Goal: Task Accomplishment & Management: Manage account settings

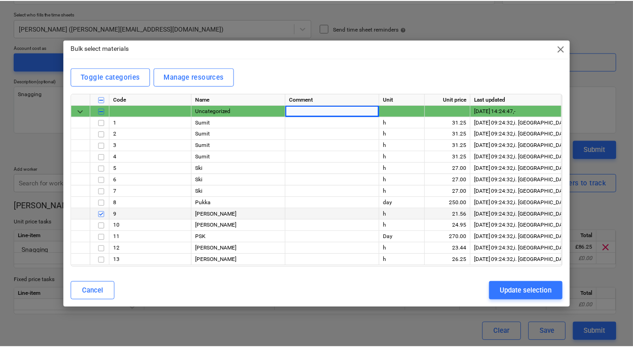
scroll to position [98, 0]
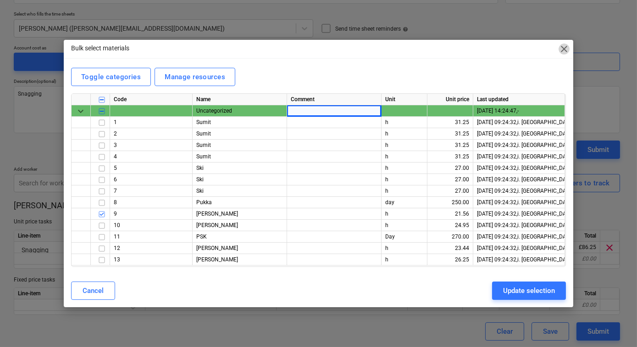
click at [565, 47] on span "close" at bounding box center [563, 49] width 11 height 11
type textarea "x"
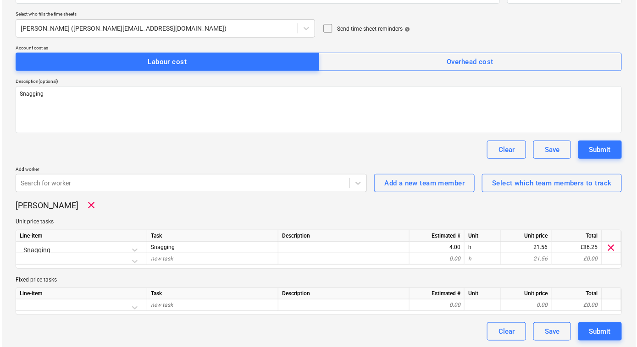
scroll to position [0, 0]
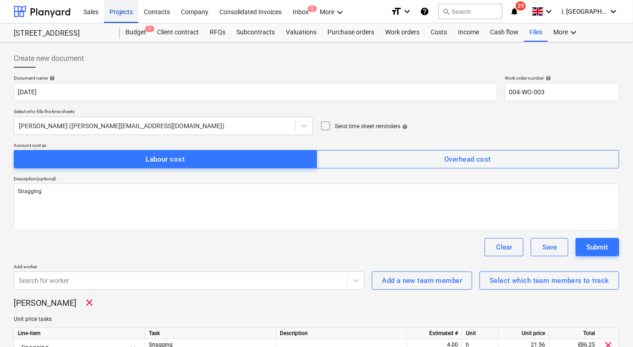
click at [121, 9] on div "Projects" at bounding box center [121, 11] width 34 height 23
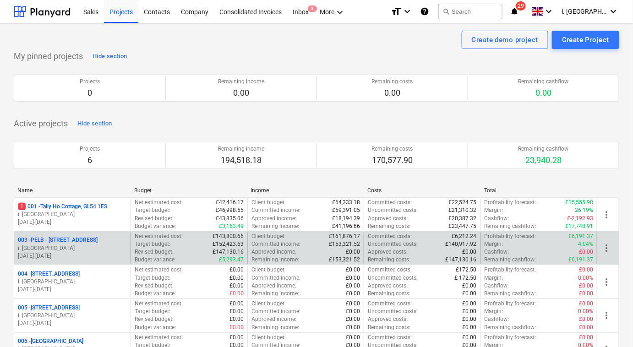
click at [93, 241] on p "003 - PELB - [GEOGRAPHIC_DATA], [GEOGRAPHIC_DATA], GL2 7NE" at bounding box center [58, 240] width 80 height 8
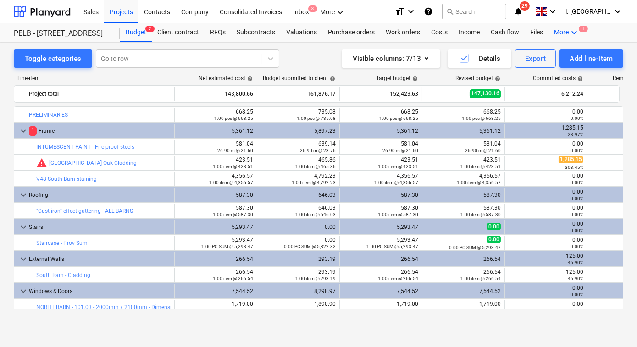
click at [571, 32] on icon "keyboard_arrow_down" at bounding box center [573, 32] width 11 height 11
click at [539, 77] on div "Analytics Settings 1" at bounding box center [557, 61] width 55 height 33
click at [539, 76] on div "Settings 1" at bounding box center [557, 69] width 55 height 15
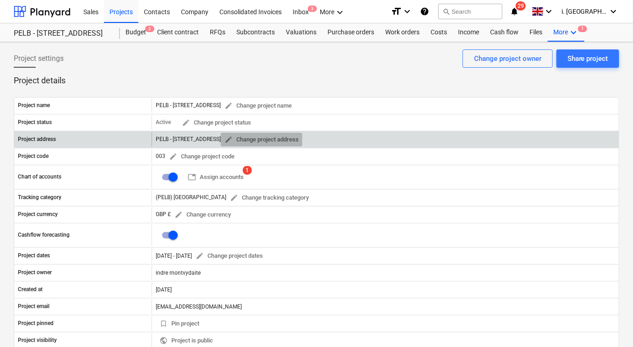
click at [299, 135] on span "edit Change project address" at bounding box center [262, 140] width 74 height 11
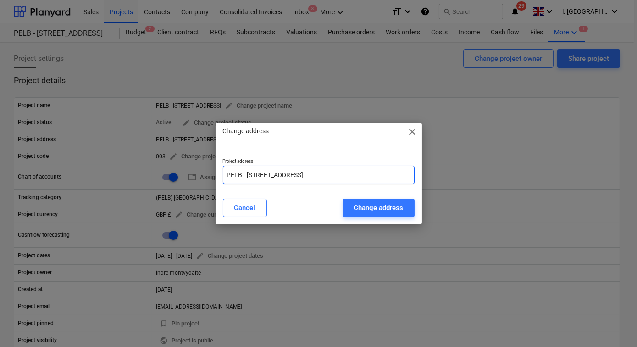
click at [242, 175] on input "PELB - [STREET_ADDRESS]" at bounding box center [319, 175] width 192 height 18
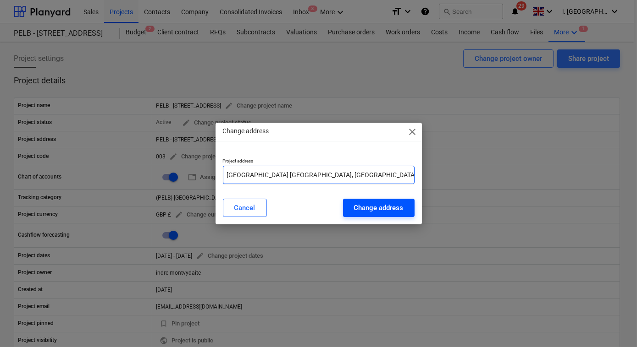
type input "[GEOGRAPHIC_DATA] [GEOGRAPHIC_DATA], [GEOGRAPHIC_DATA], GL2 7NE"
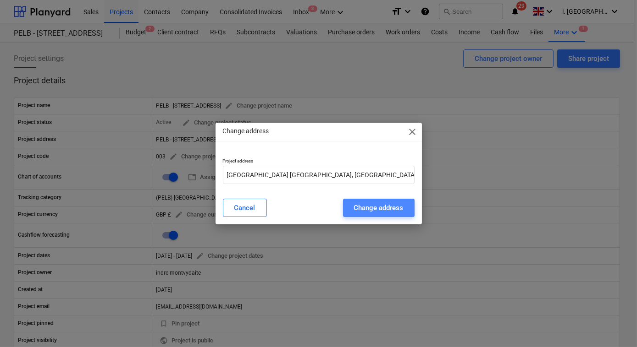
click at [403, 214] on div "Change address" at bounding box center [378, 208] width 49 height 12
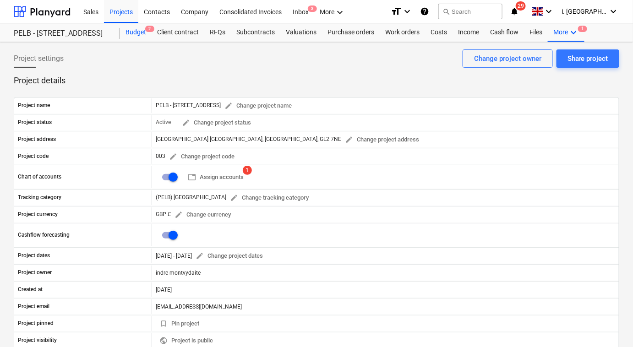
click at [136, 26] on div "Budget 2" at bounding box center [136, 32] width 32 height 18
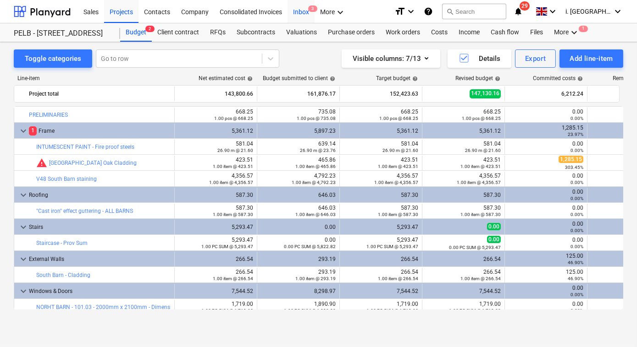
click at [306, 8] on div "Inbox 3" at bounding box center [300, 11] width 27 height 23
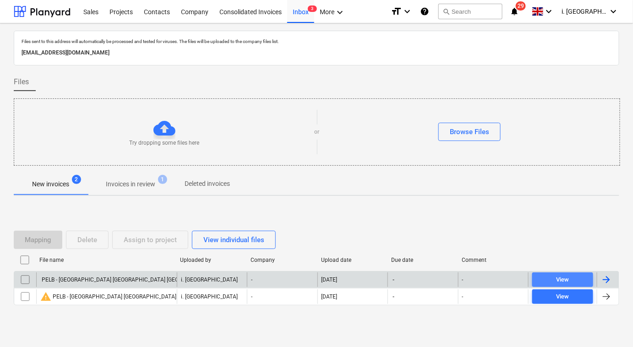
click at [544, 276] on span "View" at bounding box center [563, 280] width 54 height 11
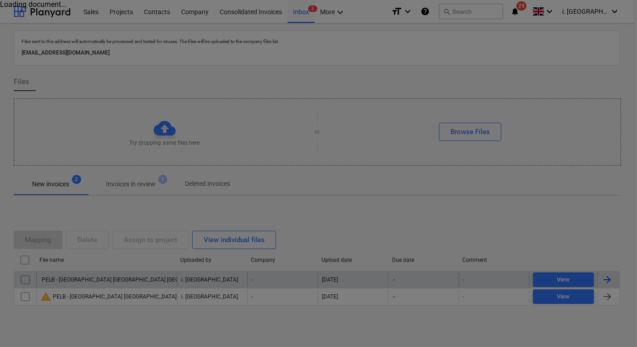
click at [545, 283] on div at bounding box center [318, 173] width 637 height 347
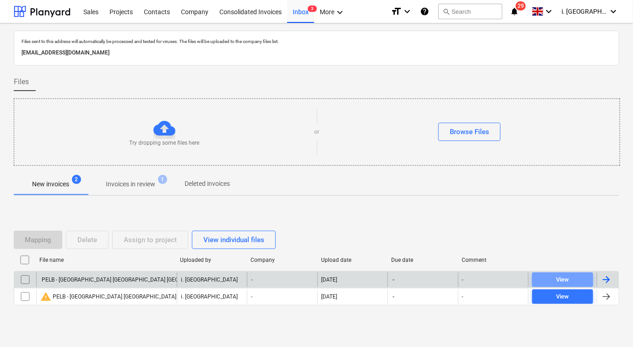
click at [545, 283] on span "View" at bounding box center [563, 280] width 54 height 11
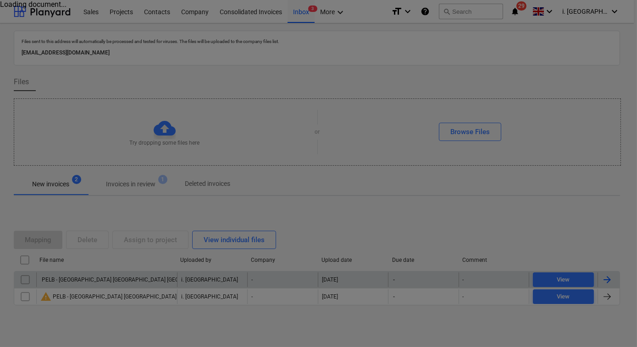
click at [545, 283] on div at bounding box center [318, 173] width 637 height 347
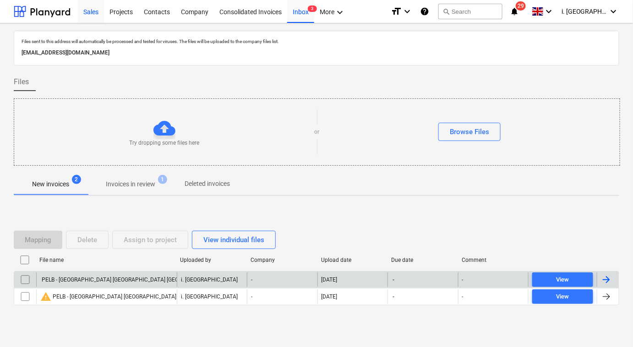
click at [92, 16] on div "Sales" at bounding box center [91, 11] width 26 height 23
